Goal: Task Accomplishment & Management: Manage account settings

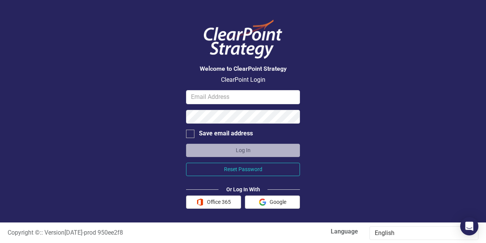
click at [238, 87] on div "Welcome to ClearPoint Strategy ClearPoint Login Save email address Log In Reset…" at bounding box center [243, 112] width 114 height 224
click at [212, 97] on input "email" at bounding box center [243, 97] width 114 height 14
type input "[EMAIL_ADDRESS][DOMAIN_NAME]"
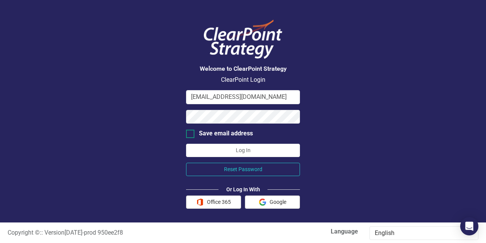
click at [183, 135] on div "Welcome to ClearPoint Strategy ClearPoint Login [EMAIL_ADDRESS][DOMAIN_NAME] Sa…" at bounding box center [243, 111] width 486 height 222
click at [187, 133] on input "Save email address" at bounding box center [188, 132] width 5 height 5
checkbox input "true"
click at [248, 145] on button "Log In" at bounding box center [243, 150] width 114 height 13
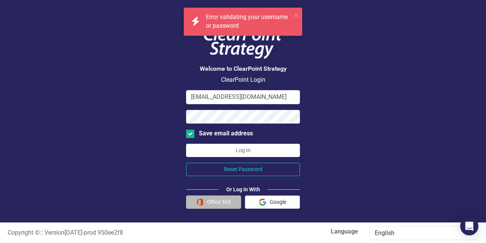
click at [201, 204] on button "Office 365" at bounding box center [213, 201] width 55 height 13
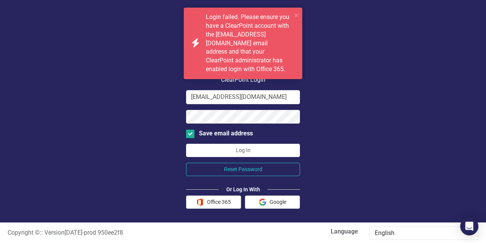
drag, startPoint x: 403, startPoint y: 171, endPoint x: 398, endPoint y: 170, distance: 4.6
click at [403, 171] on div "Welcome to ClearPoint Strategy ClearPoint Login [EMAIL_ADDRESS][DOMAIN_NAME] Sa…" at bounding box center [243, 111] width 486 height 222
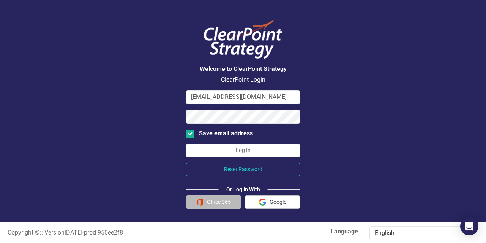
click at [220, 200] on button "Office 365" at bounding box center [213, 201] width 55 height 13
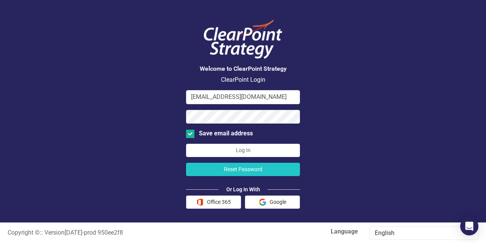
click at [212, 165] on button "Reset Password" at bounding box center [243, 169] width 114 height 13
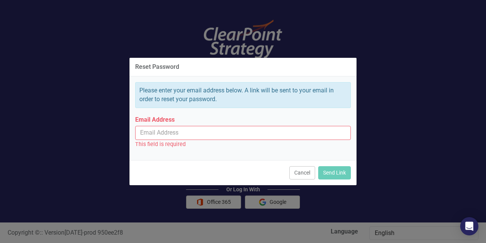
click at [177, 124] on div "Email Address This field is required" at bounding box center [243, 131] width 216 height 33
click at [172, 137] on input "Email Address" at bounding box center [243, 133] width 216 height 14
type input "[EMAIL_ADDRESS][DOMAIN_NAME]"
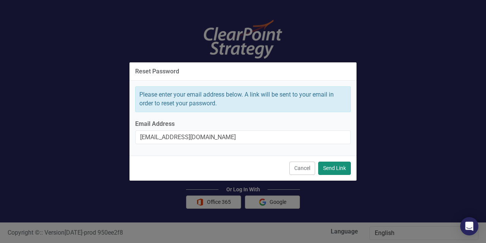
click at [338, 172] on button "Send Link" at bounding box center [334, 167] width 33 height 13
